Goal: Information Seeking & Learning: Learn about a topic

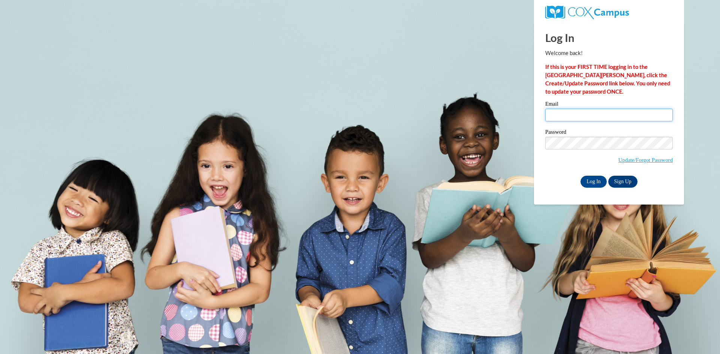
click at [570, 117] on input "Email" at bounding box center [608, 115] width 127 height 13
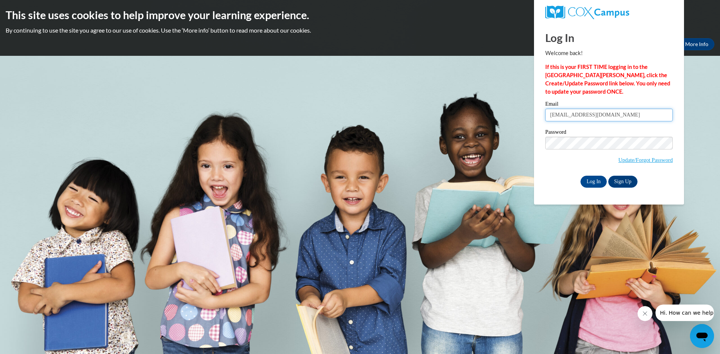
type input "grissomyanardo@yahoo.com"
click at [599, 181] on input "Log In" at bounding box center [593, 182] width 26 height 12
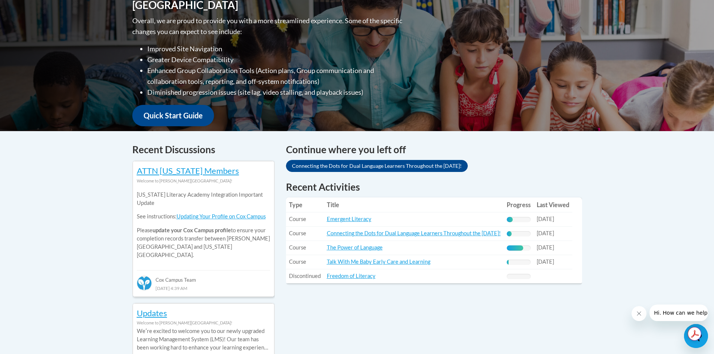
scroll to position [225, 0]
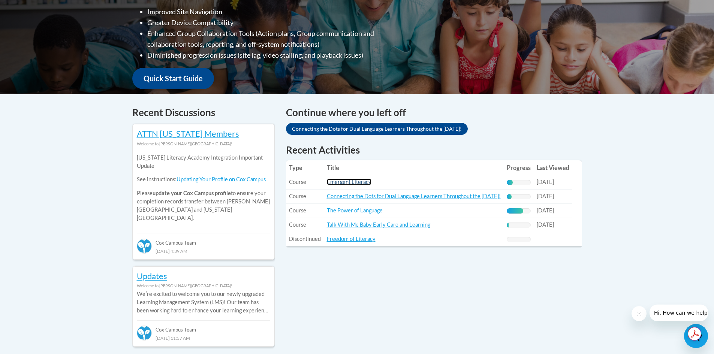
click at [355, 183] on link "Emergent Literacy" at bounding box center [349, 182] width 45 height 6
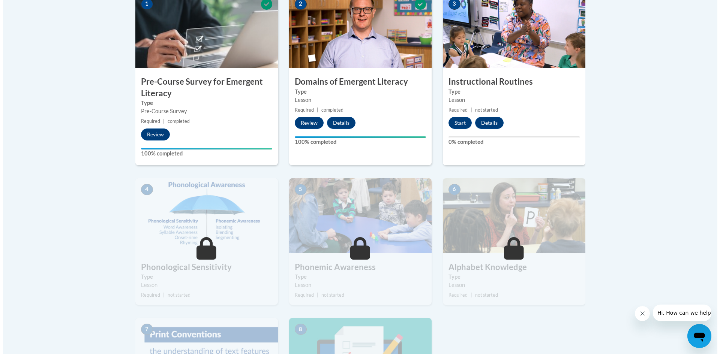
scroll to position [262, 0]
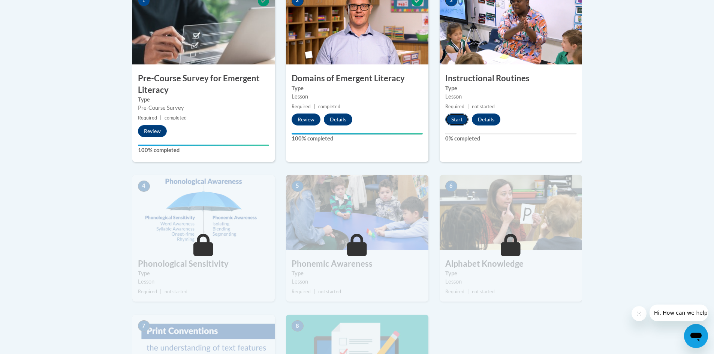
click at [455, 119] on button "Start" at bounding box center [456, 120] width 23 height 12
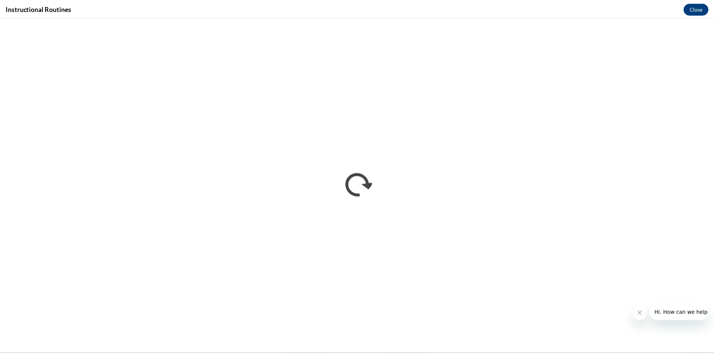
scroll to position [0, 0]
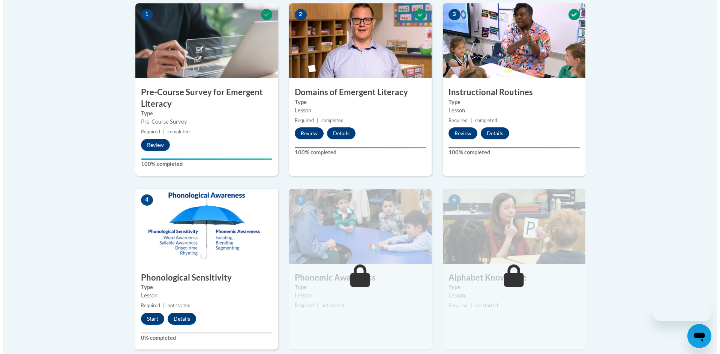
scroll to position [337, 0]
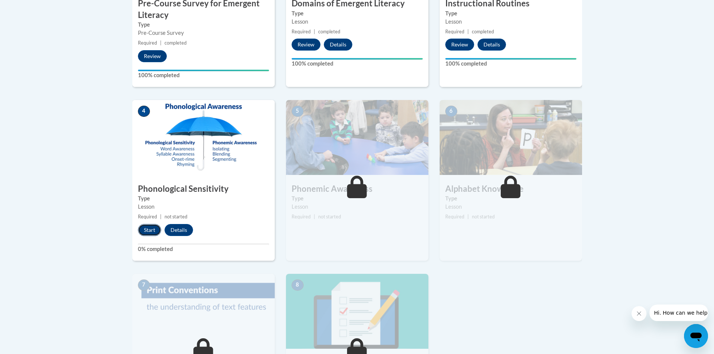
click at [148, 231] on button "Start" at bounding box center [149, 230] width 23 height 12
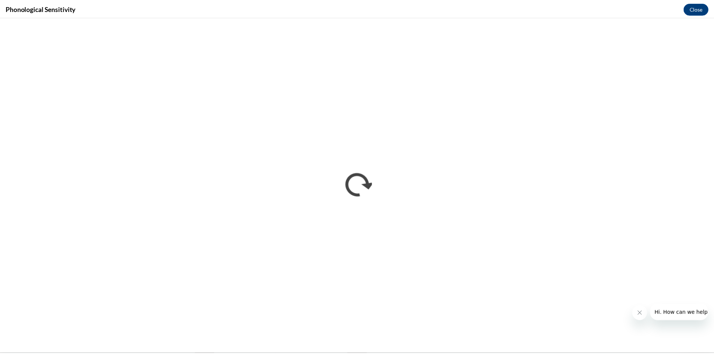
scroll to position [0, 0]
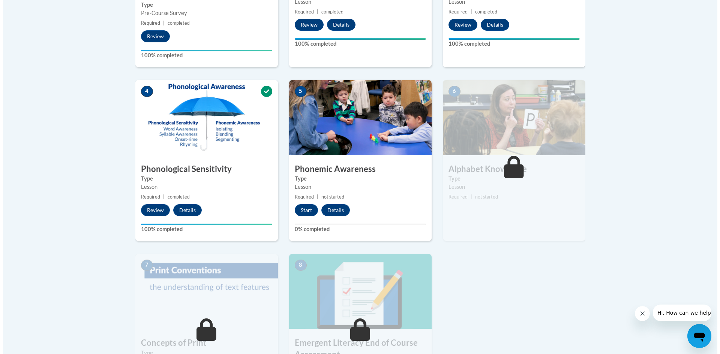
scroll to position [375, 0]
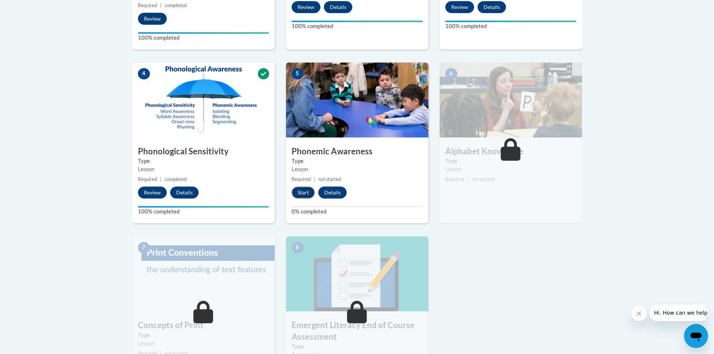
click at [301, 193] on button "Start" at bounding box center [303, 193] width 23 height 12
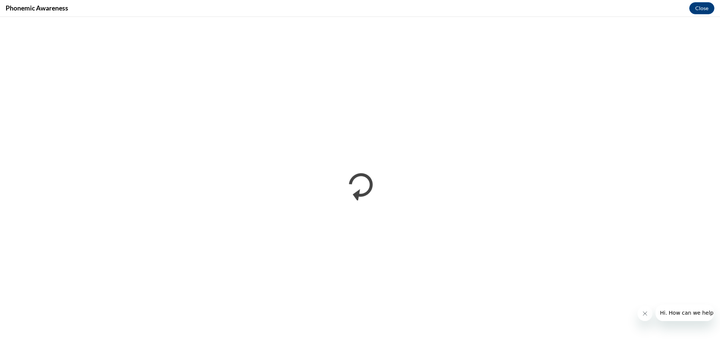
scroll to position [0, 0]
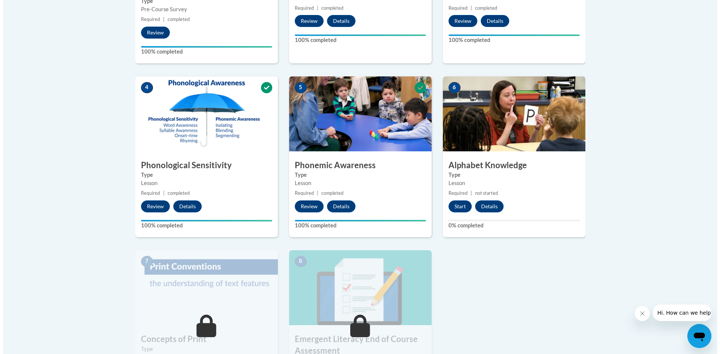
scroll to position [450, 0]
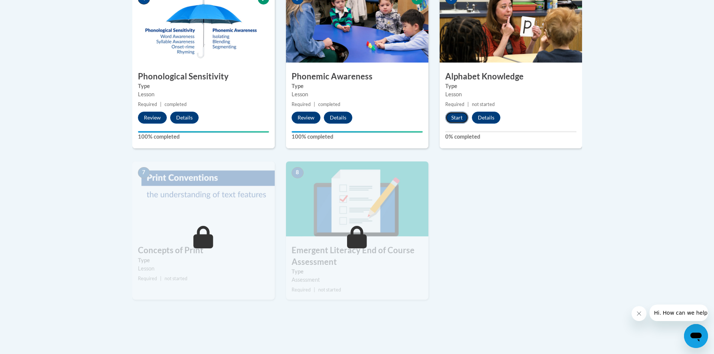
click at [457, 118] on button "Start" at bounding box center [456, 118] width 23 height 12
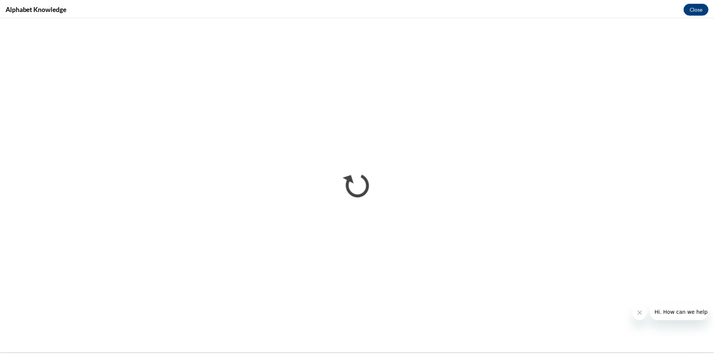
scroll to position [0, 0]
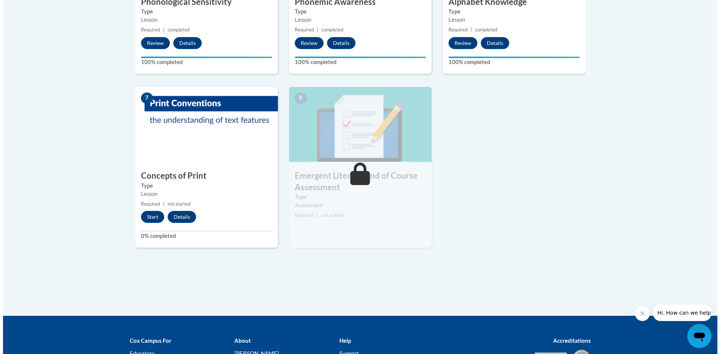
scroll to position [525, 0]
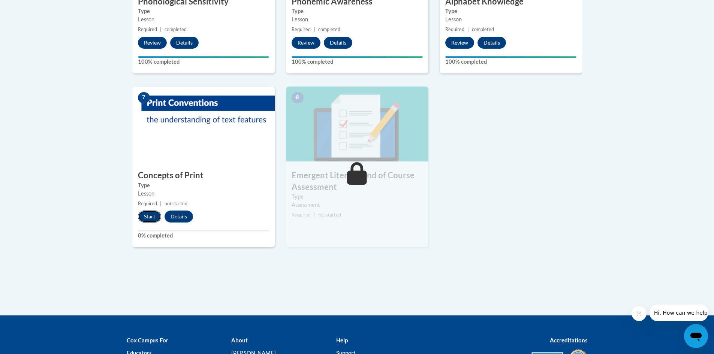
click at [142, 215] on button "Start" at bounding box center [149, 217] width 23 height 12
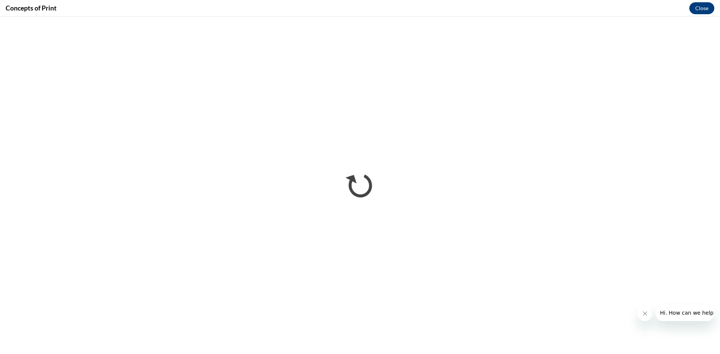
scroll to position [0, 0]
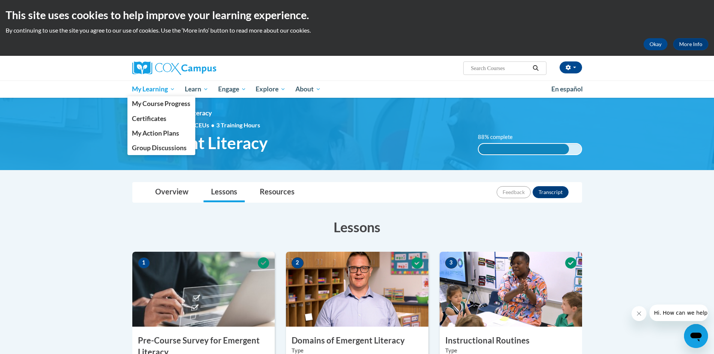
click at [139, 83] on link "My Learning" at bounding box center [153, 89] width 53 height 17
click at [148, 105] on span "My Course Progress" at bounding box center [161, 104] width 58 height 8
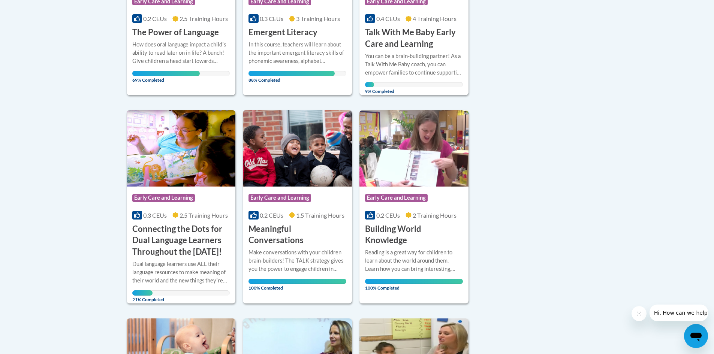
scroll to position [286, 0]
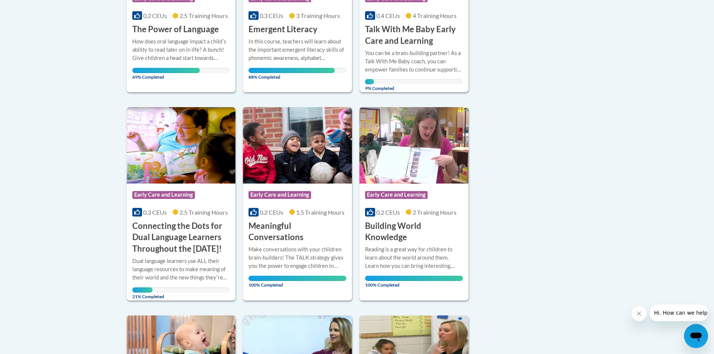
click at [404, 25] on h3 "Talk With Me Baby Early Care and Learning" at bounding box center [414, 35] width 98 height 23
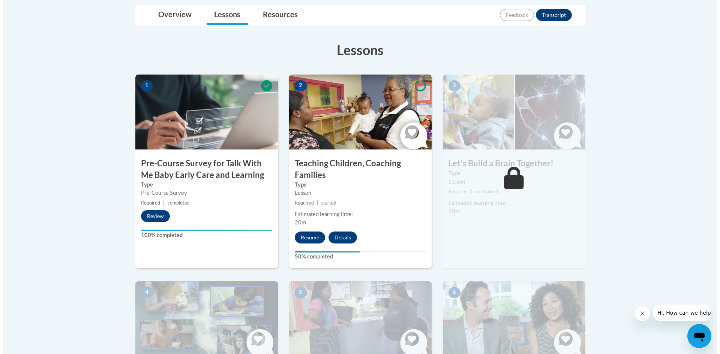
scroll to position [219, 0]
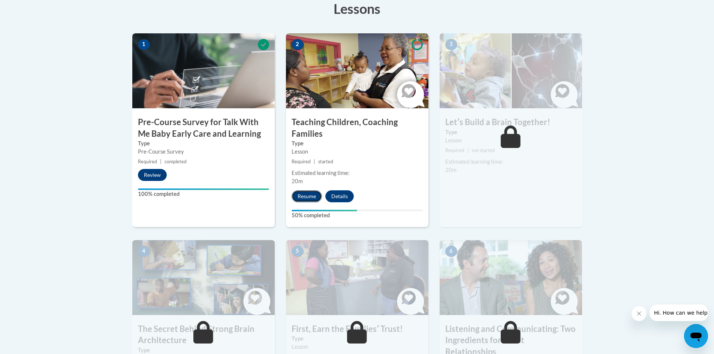
click at [308, 196] on button "Resume" at bounding box center [307, 196] width 30 height 12
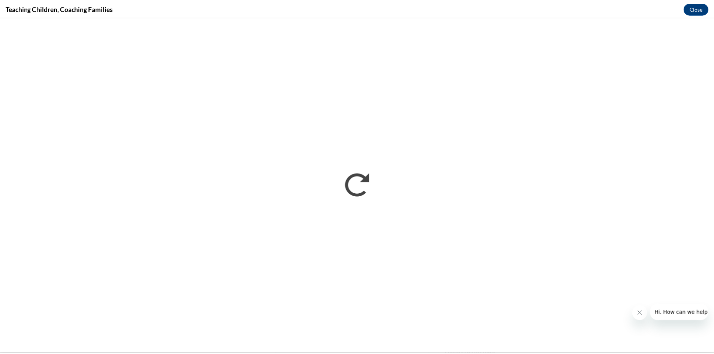
scroll to position [0, 0]
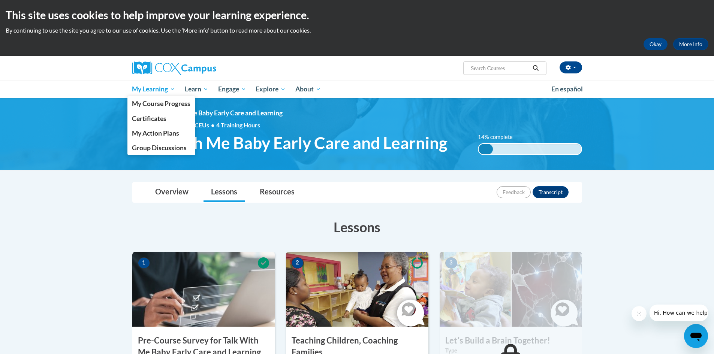
click at [162, 84] on link "My Learning" at bounding box center [153, 89] width 53 height 17
click at [158, 102] on span "My Course Progress" at bounding box center [161, 104] width 58 height 8
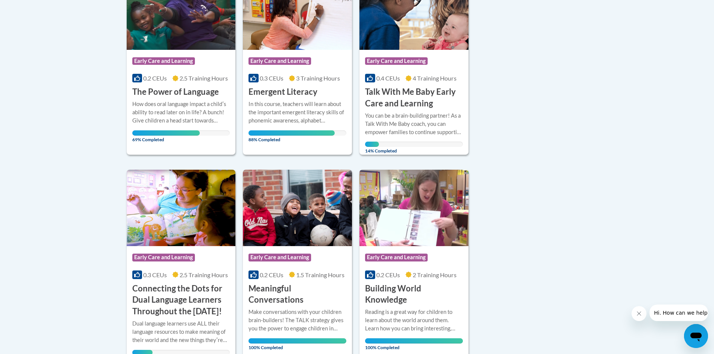
scroll to position [225, 0]
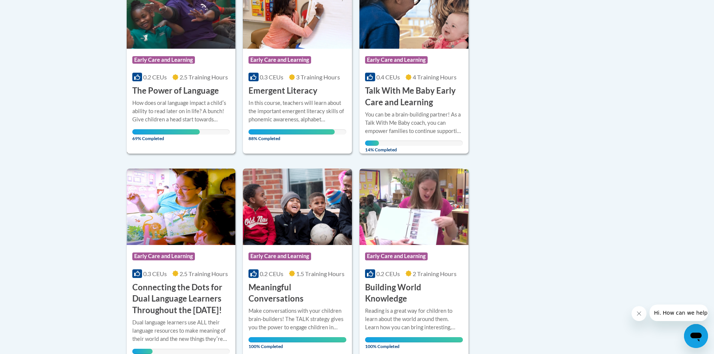
click at [197, 94] on h3 "The Power of Language" at bounding box center [175, 91] width 87 height 12
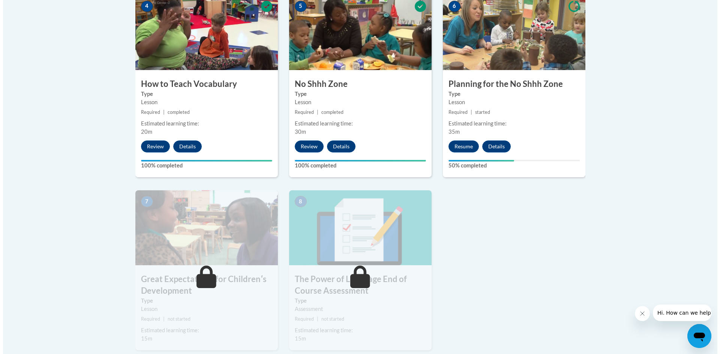
scroll to position [450, 0]
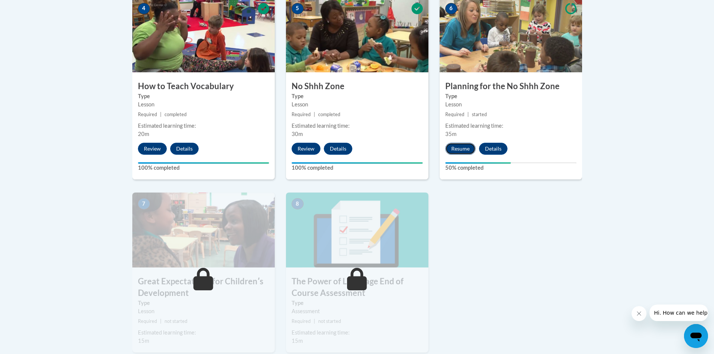
click at [455, 149] on button "Resume" at bounding box center [460, 149] width 30 height 12
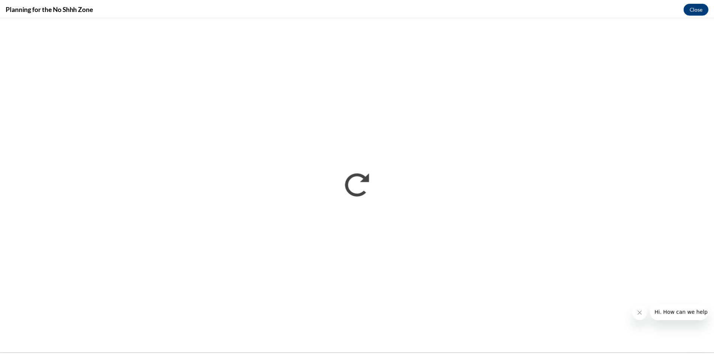
scroll to position [0, 0]
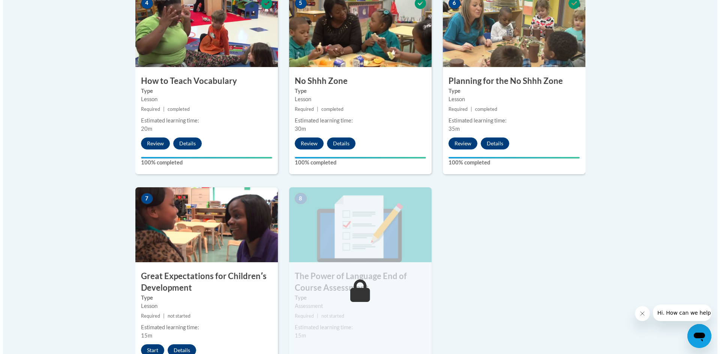
scroll to position [487, 0]
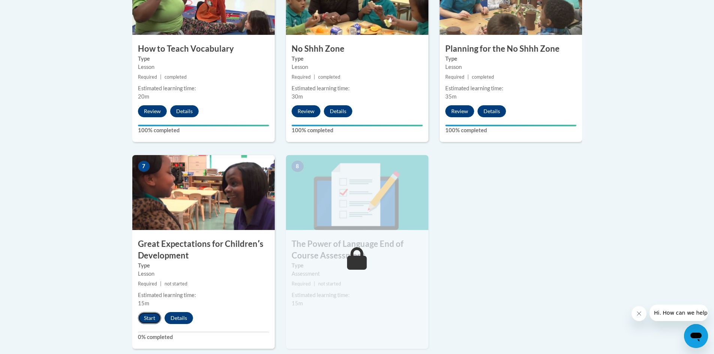
click at [140, 320] on button "Start" at bounding box center [149, 318] width 23 height 12
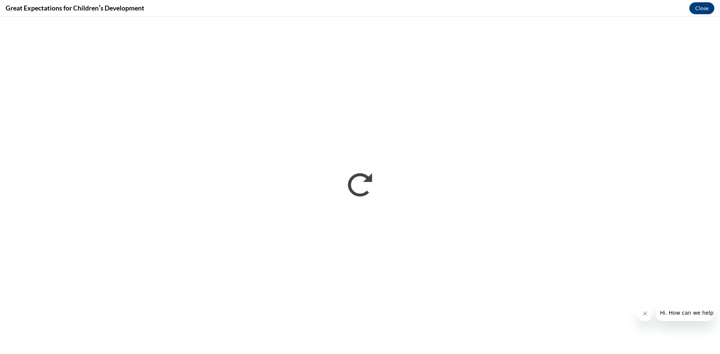
scroll to position [0, 0]
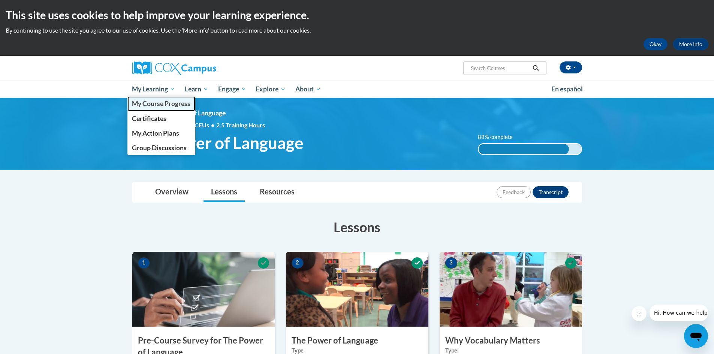
click at [160, 104] on span "My Course Progress" at bounding box center [161, 104] width 58 height 8
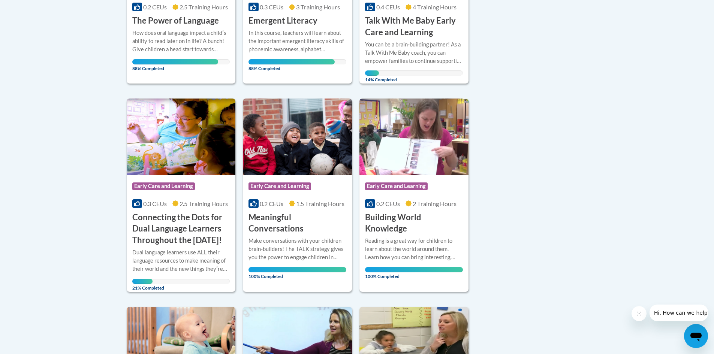
scroll to position [225, 0]
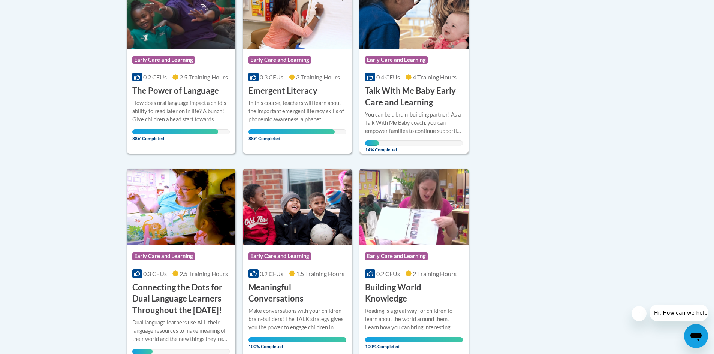
click at [401, 100] on h3 "Talk With Me Baby Early Care and Learning" at bounding box center [414, 96] width 98 height 23
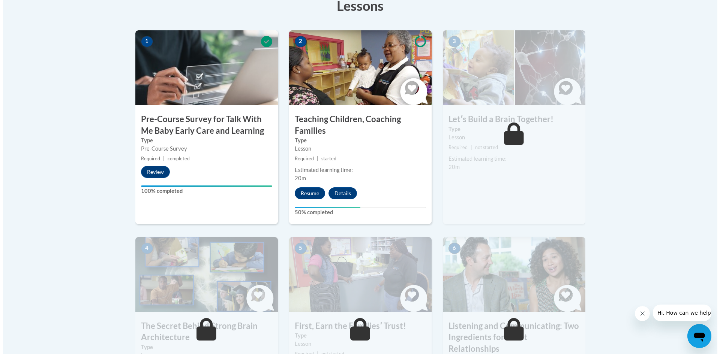
scroll to position [225, 0]
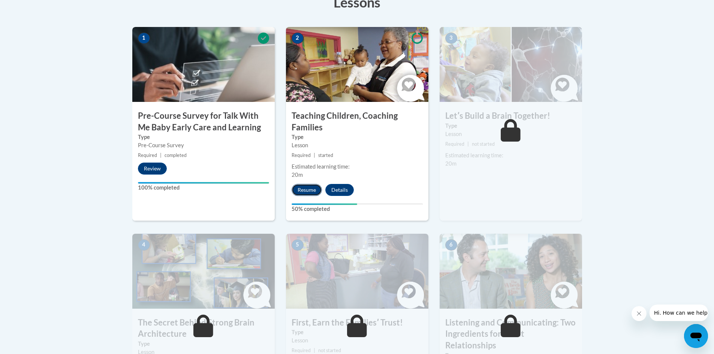
click at [304, 187] on button "Resume" at bounding box center [307, 190] width 30 height 12
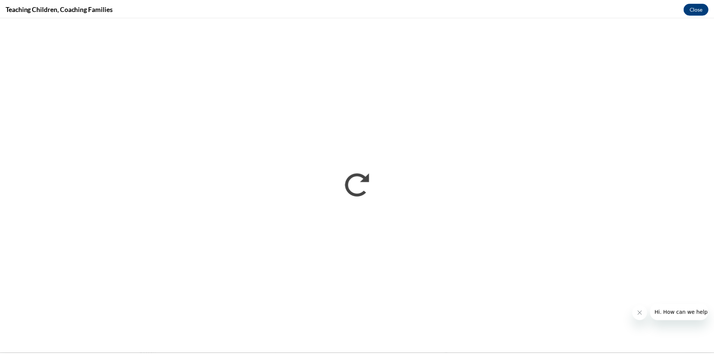
scroll to position [0, 0]
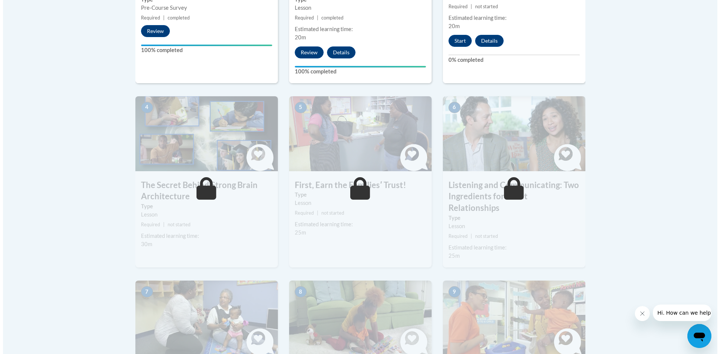
scroll to position [262, 0]
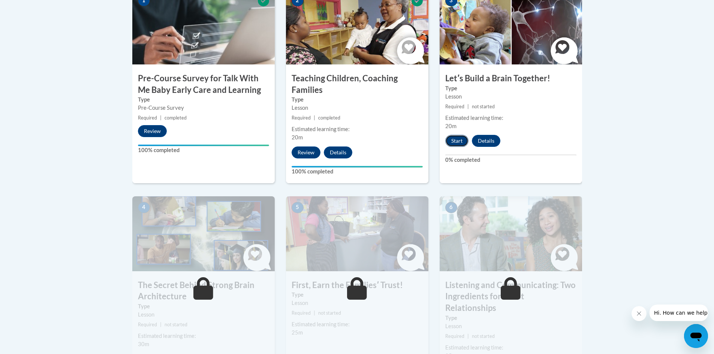
click at [454, 142] on button "Start" at bounding box center [456, 141] width 23 height 12
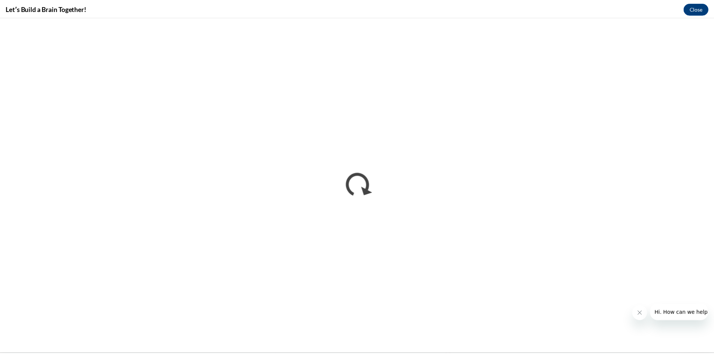
scroll to position [0, 0]
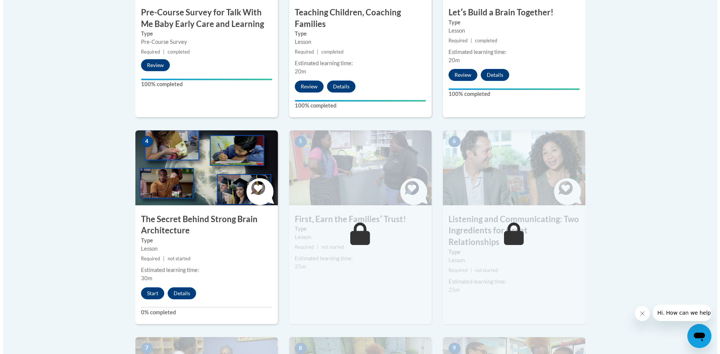
scroll to position [375, 0]
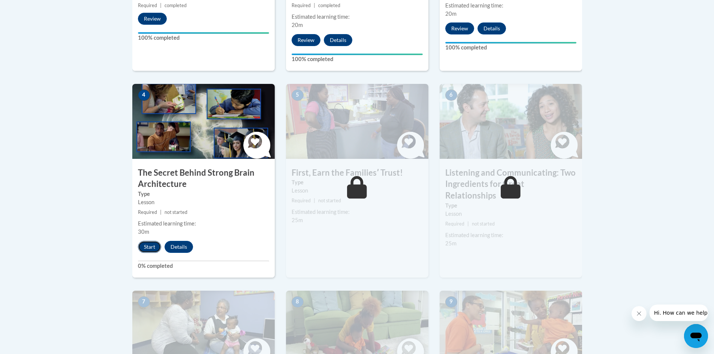
click at [144, 246] on button "Start" at bounding box center [149, 247] width 23 height 12
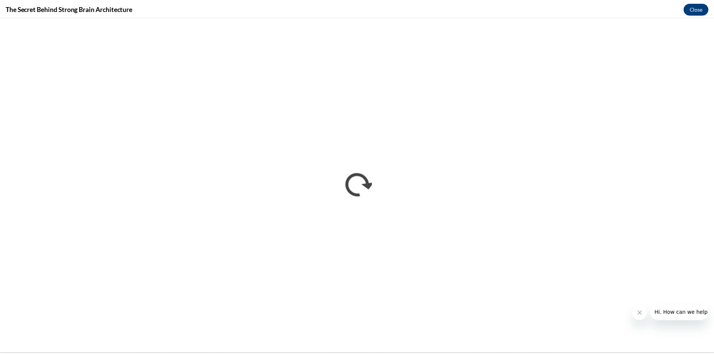
scroll to position [0, 0]
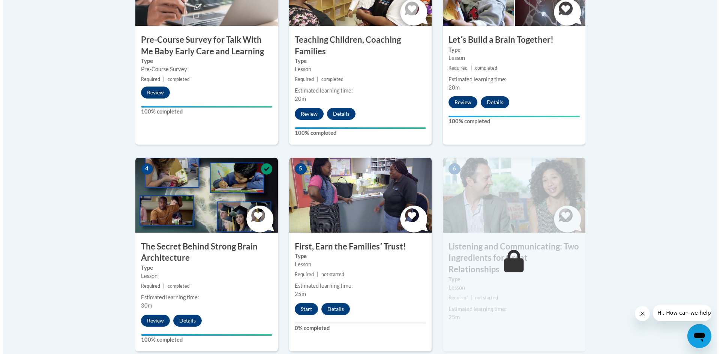
scroll to position [375, 0]
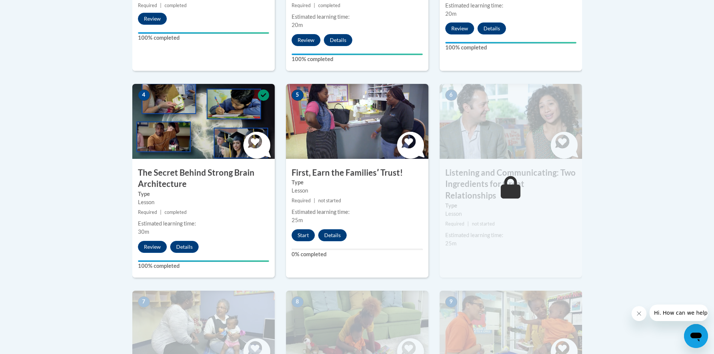
click at [304, 222] on div "Estimated learning time: 25m" at bounding box center [357, 216] width 142 height 16
click at [302, 238] on button "Start" at bounding box center [303, 235] width 23 height 12
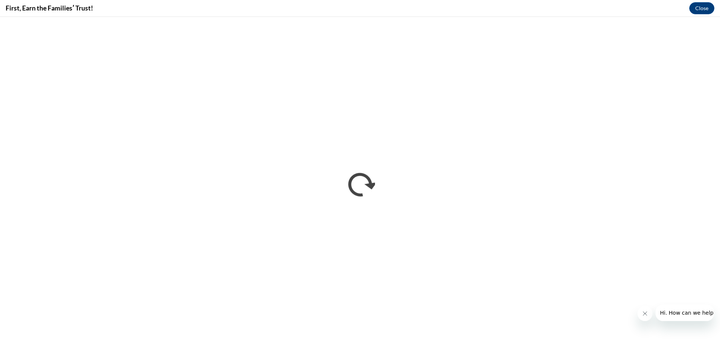
scroll to position [0, 0]
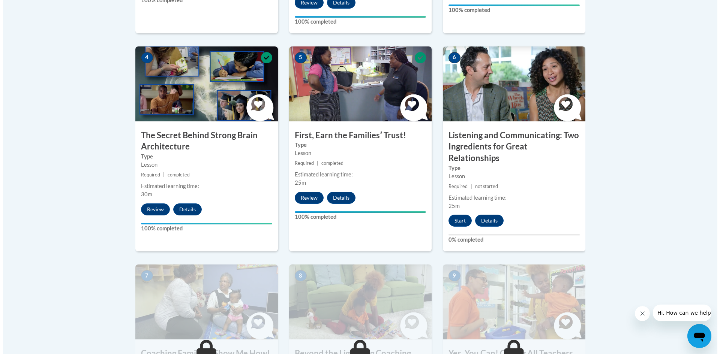
scroll to position [450, 0]
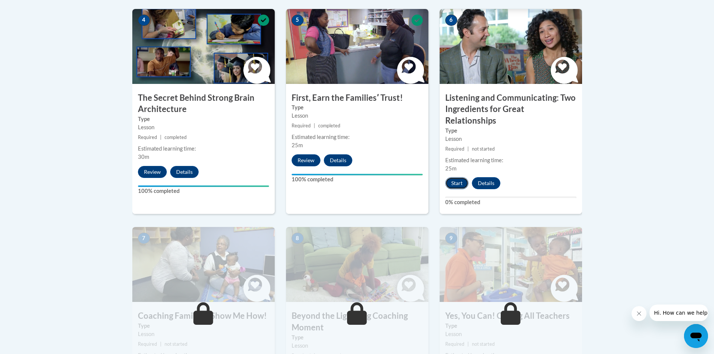
click at [453, 177] on button "Start" at bounding box center [456, 183] width 23 height 12
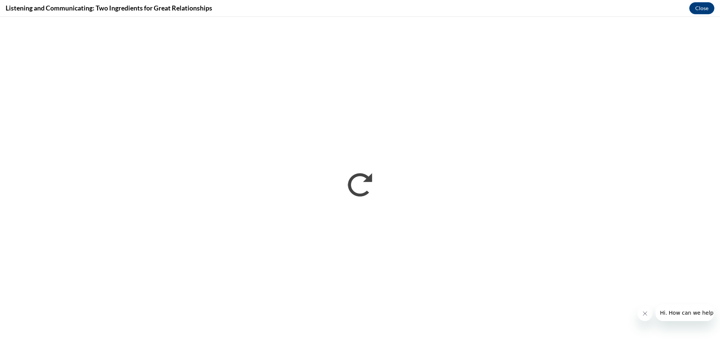
scroll to position [0, 0]
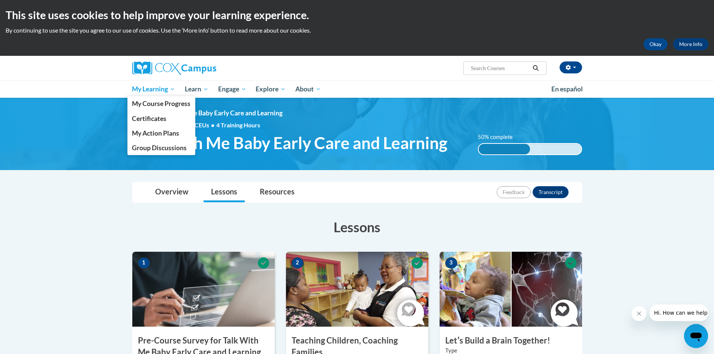
click at [147, 88] on span "My Learning" at bounding box center [153, 89] width 43 height 9
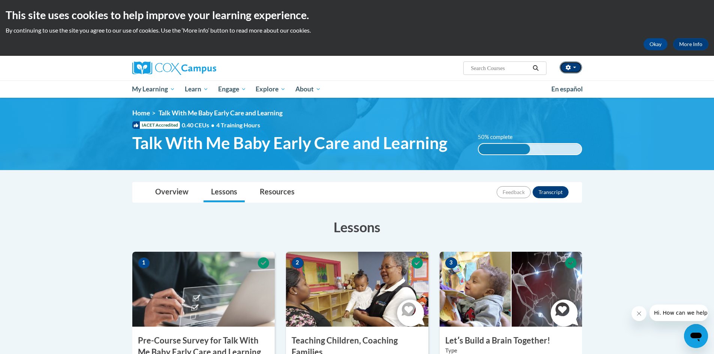
click at [570, 70] on button "button" at bounding box center [571, 67] width 22 height 12
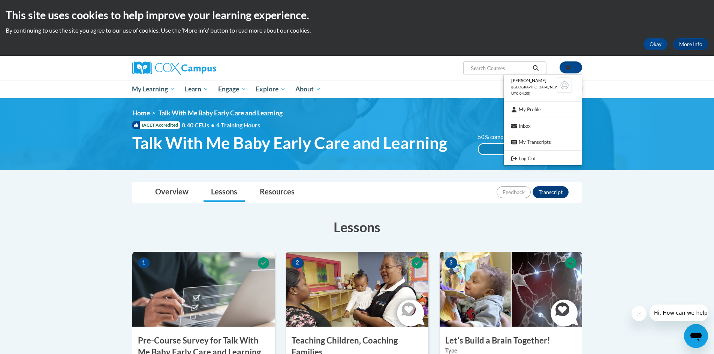
click at [338, 76] on div "Yanardo Grissom (America/New_York UTC-04:00) My Profile Inbox My Transcripts Lo…" at bounding box center [357, 68] width 472 height 25
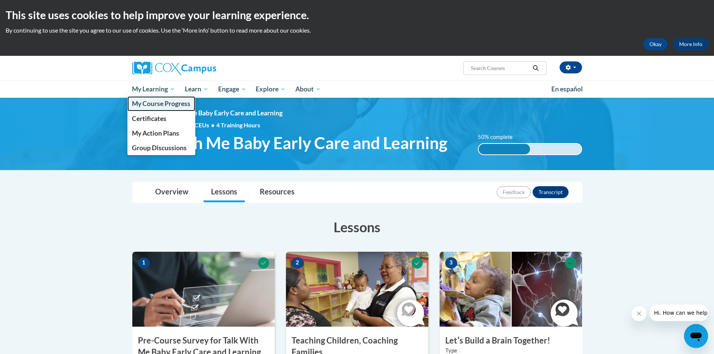
click at [156, 106] on span "My Course Progress" at bounding box center [161, 104] width 58 height 8
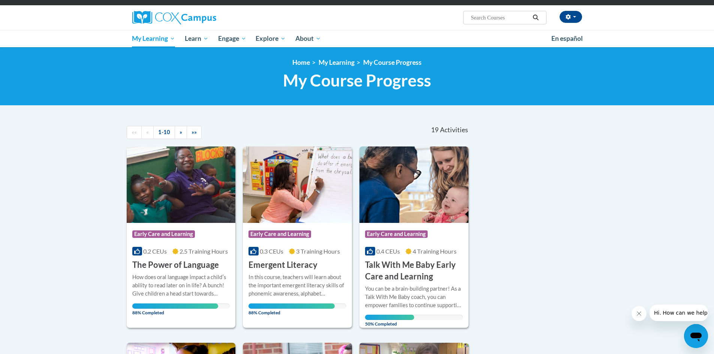
scroll to position [37, 0]
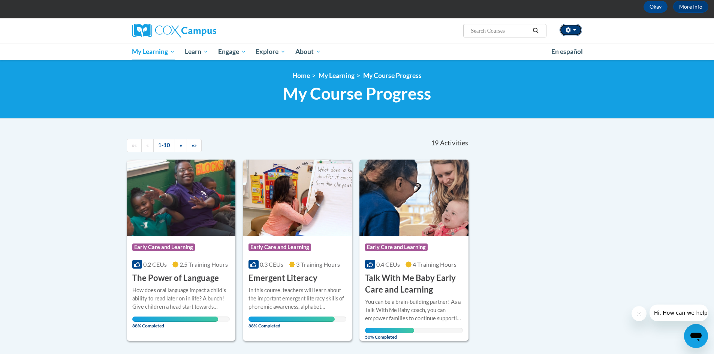
drag, startPoint x: 566, startPoint y: 27, endPoint x: 567, endPoint y: 31, distance: 3.8
click at [566, 29] on button "button" at bounding box center [571, 30] width 22 height 12
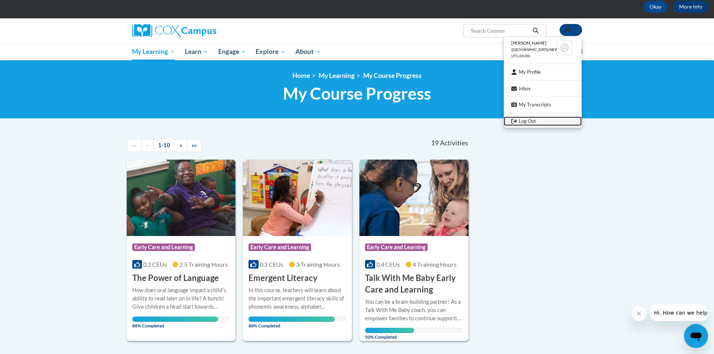
click at [539, 123] on link "Log Out" at bounding box center [543, 121] width 78 height 9
